Goal: Task Accomplishment & Management: Manage account settings

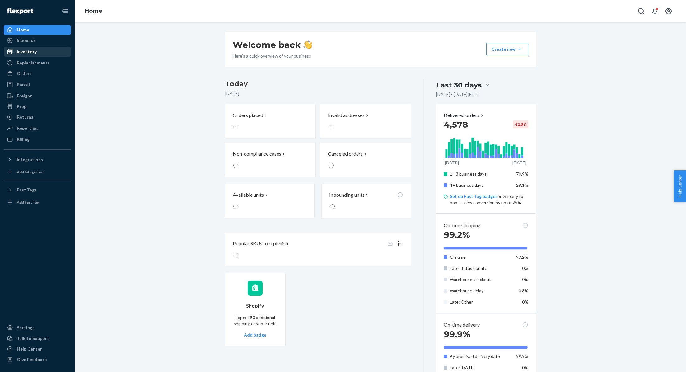
click at [45, 51] on div "Inventory" at bounding box center [37, 51] width 66 height 9
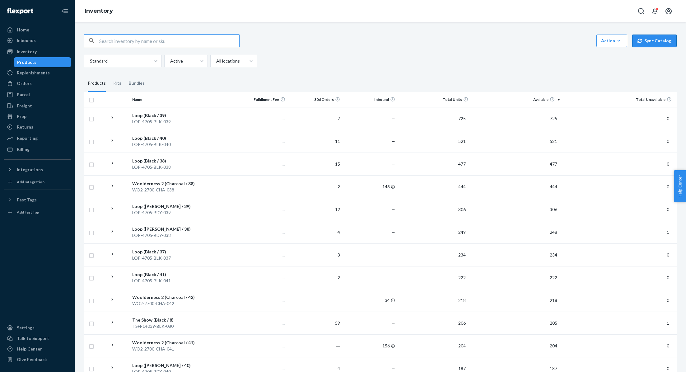
click at [668, 36] on button "Sync Catalog" at bounding box center [654, 41] width 44 height 12
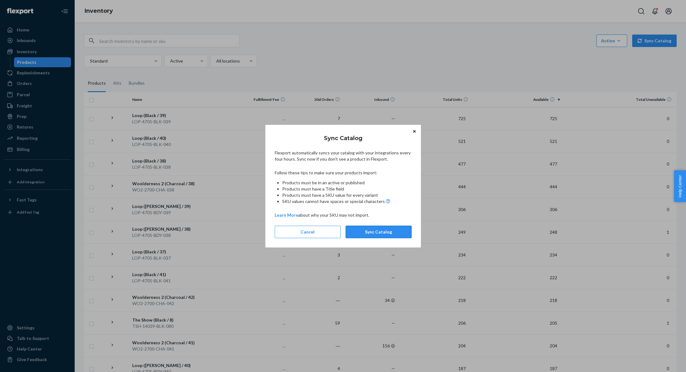
click at [393, 232] on button "Sync Catalog" at bounding box center [378, 231] width 66 height 12
